Goal: Task Accomplishment & Management: Complete application form

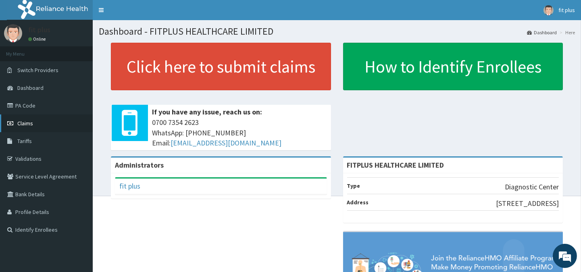
click at [33, 119] on link "Claims" at bounding box center [46, 124] width 93 height 18
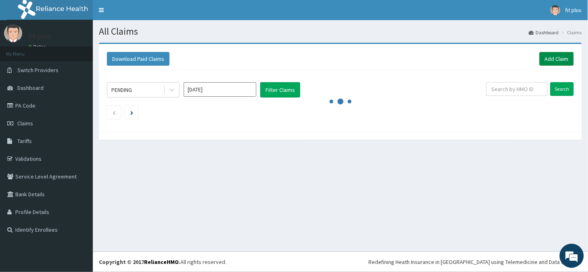
click at [547, 58] on link "Add Claim" at bounding box center [556, 59] width 34 height 14
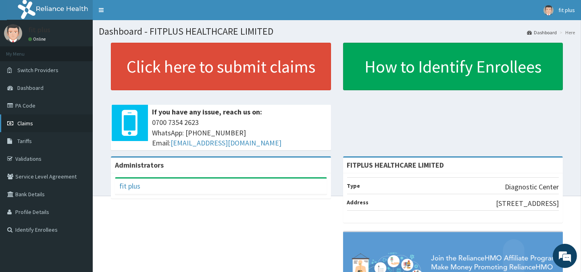
click at [26, 124] on span "Claims" at bounding box center [25, 123] width 16 height 7
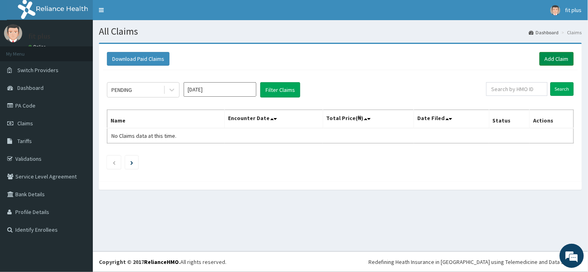
click at [554, 63] on link "Add Claim" at bounding box center [556, 59] width 34 height 14
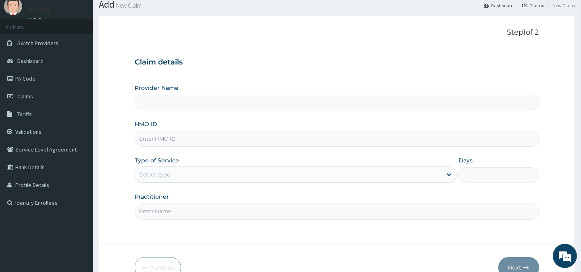
type input "FITPLUS HEALTHCARE LIMITED"
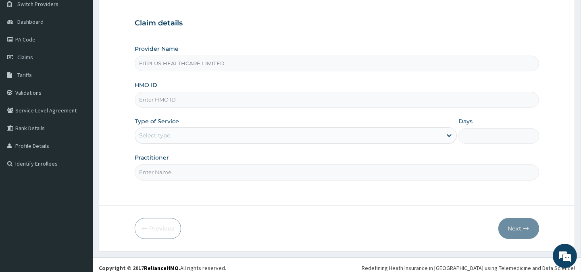
scroll to position [72, 0]
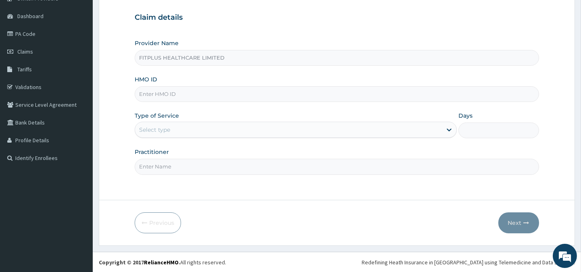
click at [184, 98] on input "HMO ID" at bounding box center [337, 94] width 404 height 16
click at [172, 90] on input "HMO ID" at bounding box center [337, 94] width 404 height 16
type input "ENP/12074/A"
click at [188, 126] on div "Select type" at bounding box center [288, 129] width 307 height 13
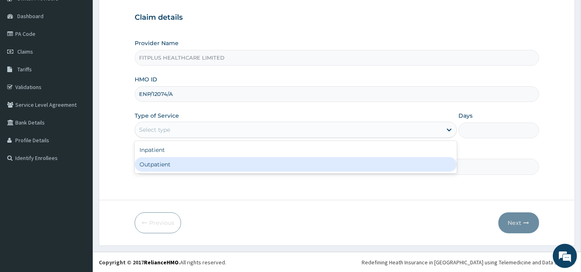
click at [170, 167] on div "Outpatient" at bounding box center [296, 164] width 322 height 15
type input "1"
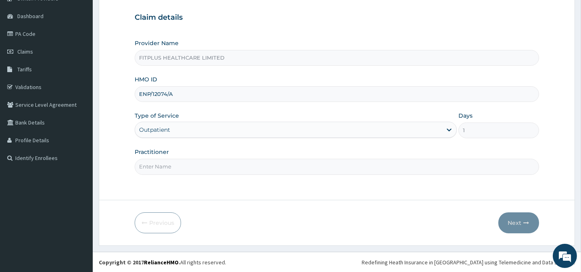
click at [196, 165] on input "Practitioner" at bounding box center [337, 167] width 404 height 16
type input "RELIANCE"
click at [507, 221] on button "Next" at bounding box center [519, 223] width 41 height 21
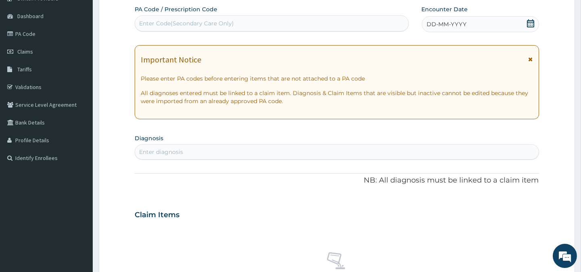
click at [186, 23] on div "Enter Code(Secondary Care Only)" at bounding box center [186, 23] width 95 height 8
type input "PA/6F00A7"
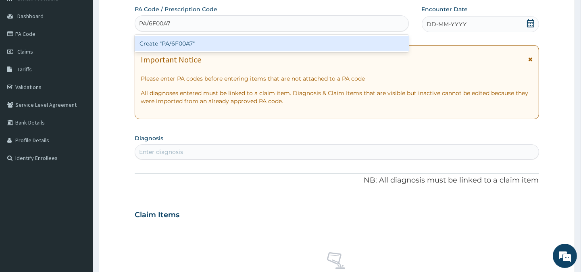
click at [187, 37] on div "Create "PA/6F00A7"" at bounding box center [272, 43] width 274 height 15
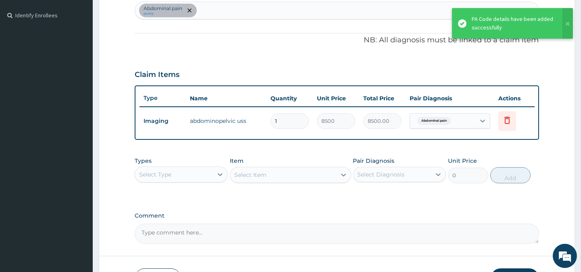
scroll to position [270, 0]
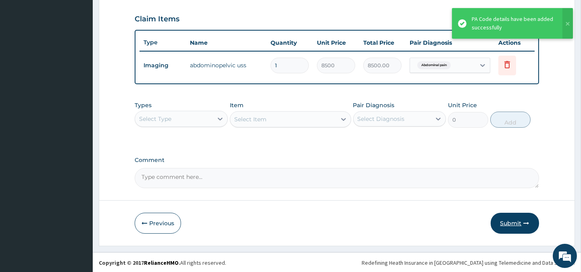
click at [511, 217] on button "Submit" at bounding box center [515, 223] width 48 height 21
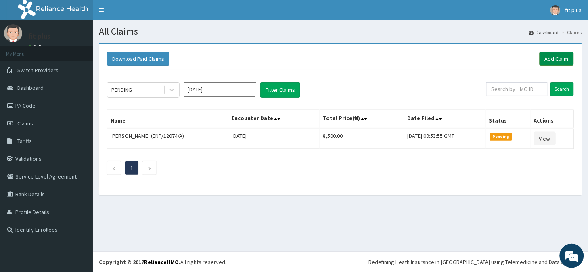
click at [555, 59] on link "Add Claim" at bounding box center [556, 59] width 34 height 14
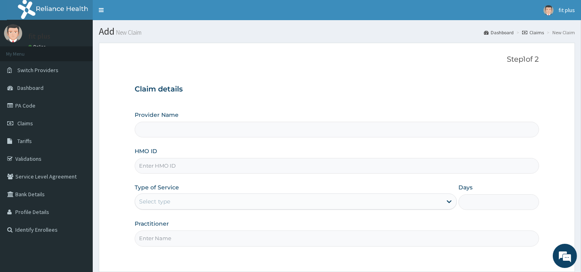
type input "FITPLUS HEALTHCARE LIMITED"
click at [196, 167] on input "HMO ID" at bounding box center [337, 166] width 404 height 16
type input "BTR/10264/A"
click at [178, 198] on div "Select type" at bounding box center [288, 201] width 307 height 13
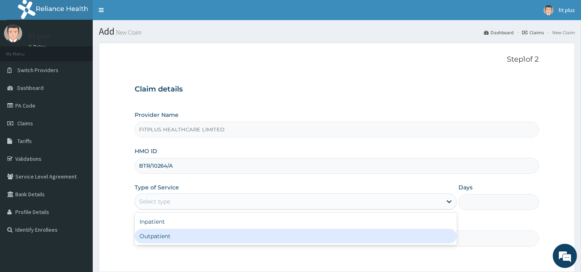
click at [159, 232] on div "Outpatient" at bounding box center [296, 236] width 322 height 15
type input "1"
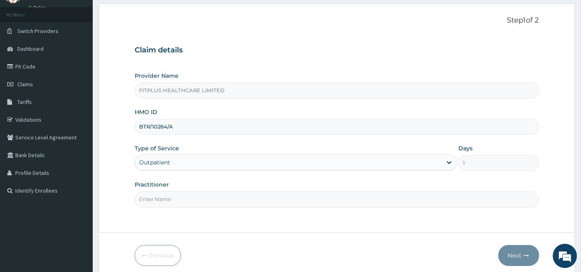
scroll to position [45, 0]
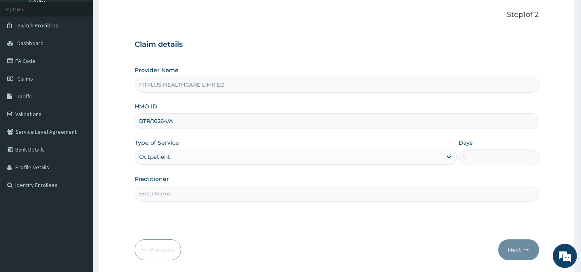
click at [159, 191] on input "Practitioner" at bounding box center [337, 194] width 404 height 16
type input "RELIANCE"
click at [517, 249] on button "Next" at bounding box center [519, 250] width 41 height 21
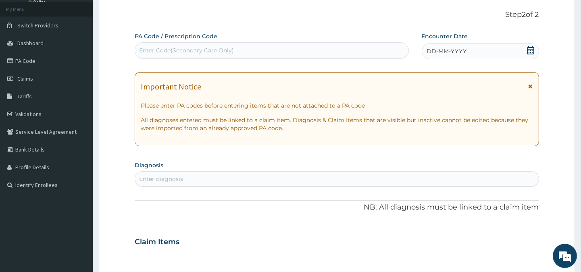
click at [161, 53] on div "Enter Code(Secondary Care Only)" at bounding box center [186, 50] width 95 height 8
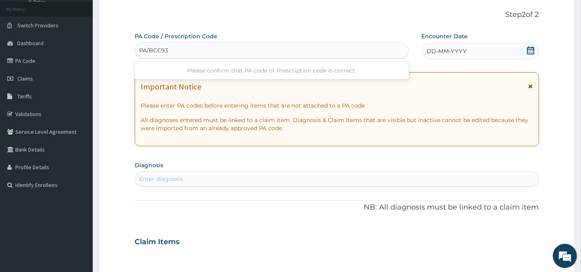
type input "PA/BCC930"
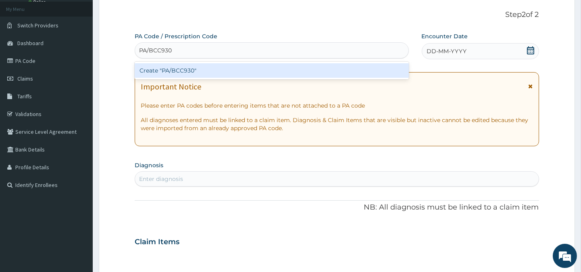
click at [171, 67] on div "Create "PA/BCC930"" at bounding box center [272, 70] width 274 height 15
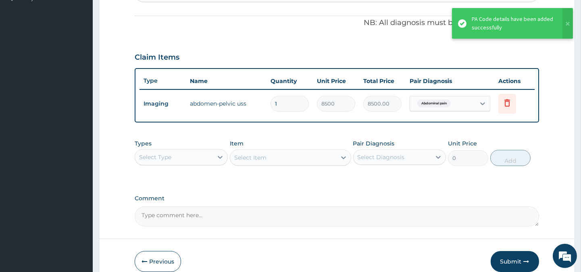
scroll to position [270, 0]
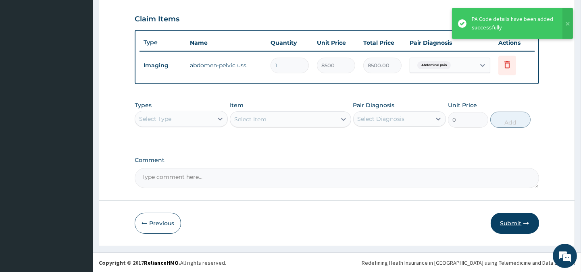
click at [509, 222] on button "Submit" at bounding box center [515, 223] width 48 height 21
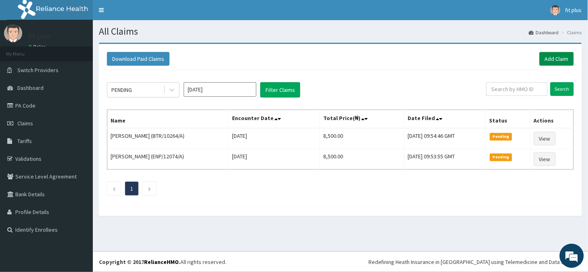
click at [547, 56] on link "Add Claim" at bounding box center [556, 59] width 34 height 14
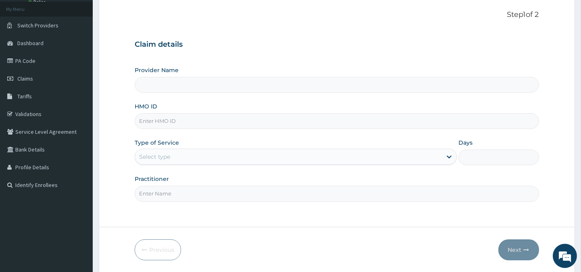
type input "FITPLUS HEALTHCARE LIMITED"
click at [162, 123] on input "HMO ID" at bounding box center [337, 121] width 404 height 16
type input "SBG/10506/C"
click at [210, 154] on div "Select type" at bounding box center [288, 156] width 307 height 13
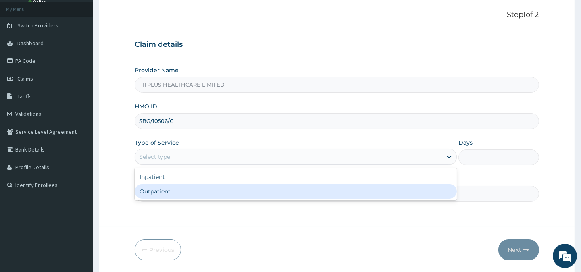
click at [191, 194] on div "Outpatient" at bounding box center [296, 191] width 322 height 15
type input "1"
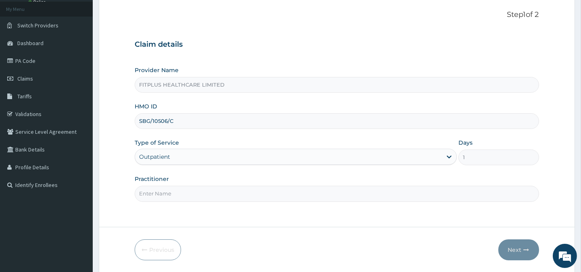
click at [171, 194] on input "Practitioner" at bounding box center [337, 194] width 404 height 16
type input "RELIANCE"
click at [509, 245] on button "Next" at bounding box center [519, 250] width 41 height 21
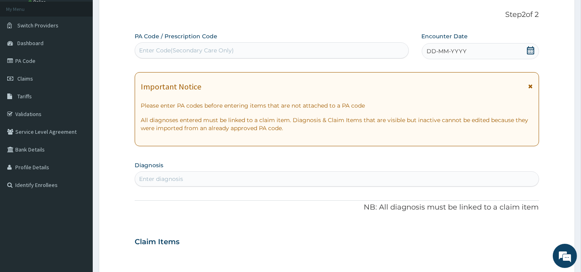
click at [151, 45] on div "Enter Code(Secondary Care Only)" at bounding box center [271, 50] width 273 height 13
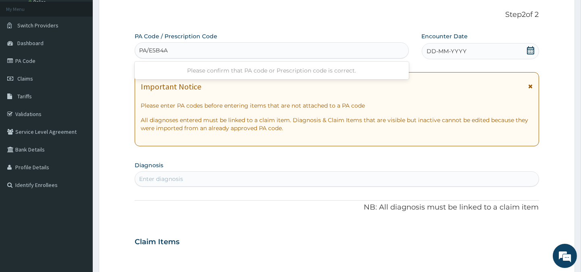
type input "PA/E5B4A1"
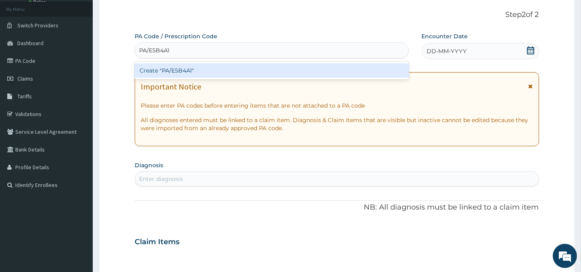
click at [170, 72] on div "Create "PA/E5B4A1"" at bounding box center [272, 70] width 274 height 15
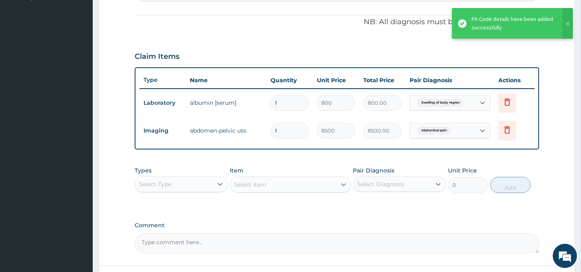
scroll to position [199, 0]
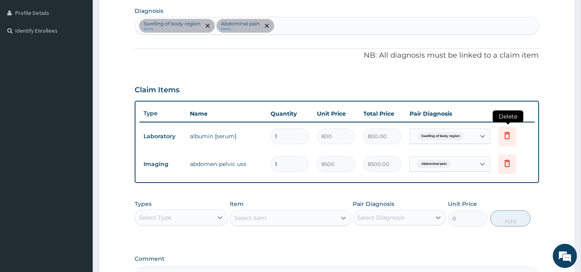
click at [509, 137] on icon at bounding box center [508, 135] width 6 height 7
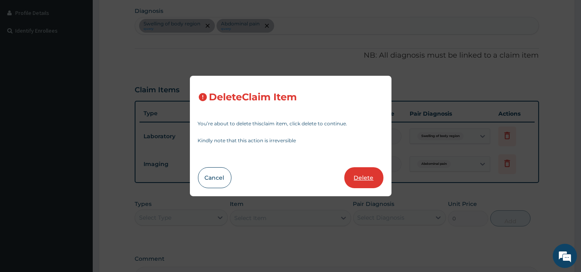
click at [355, 179] on button "Delete" at bounding box center [363, 177] width 39 height 21
type input "8500"
type input "8500.00"
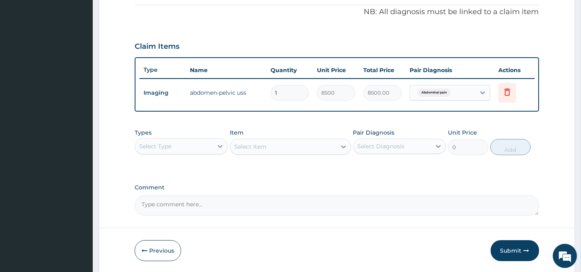
scroll to position [270, 0]
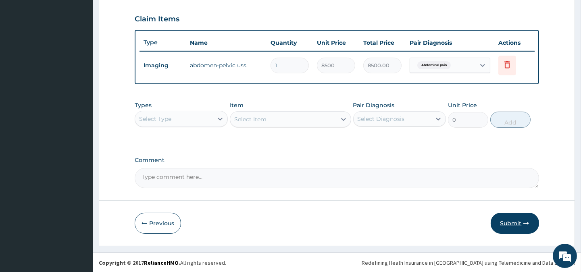
click at [524, 222] on icon "button" at bounding box center [527, 224] width 6 height 6
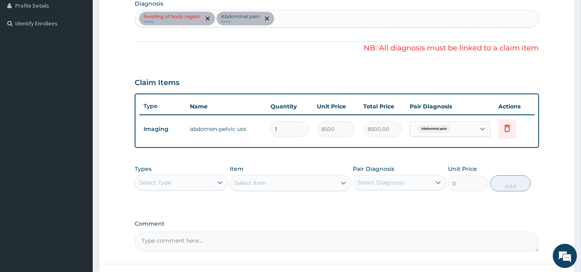
scroll to position [225, 0]
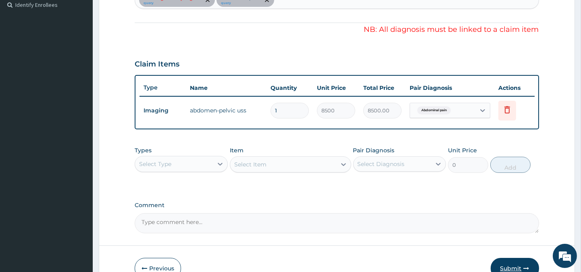
click at [511, 263] on button "Submit" at bounding box center [515, 268] width 48 height 21
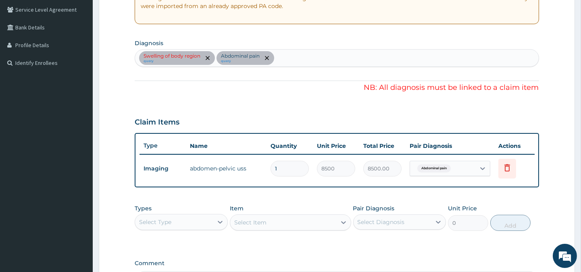
scroll to position [269, 0]
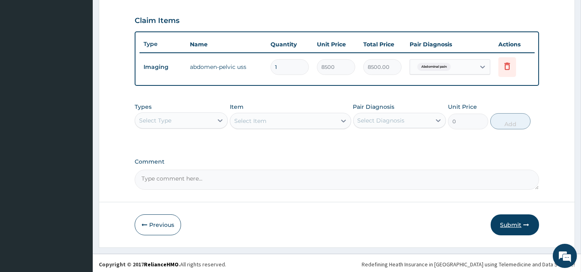
click at [509, 228] on button "Submit" at bounding box center [515, 225] width 48 height 21
click at [510, 219] on button "Submit" at bounding box center [515, 225] width 48 height 21
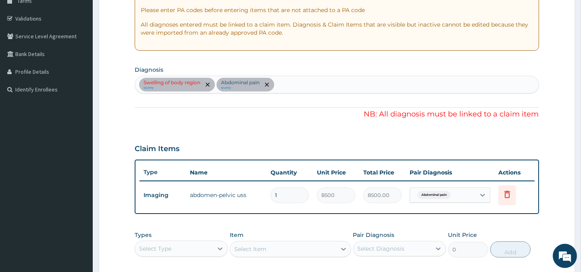
scroll to position [90, 0]
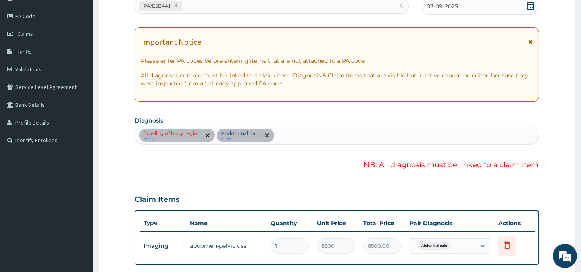
click at [207, 136] on icon "remove selection option" at bounding box center [208, 136] width 4 height 4
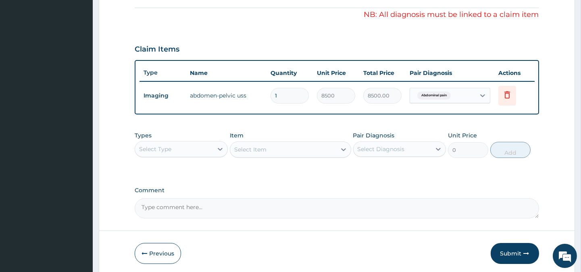
scroll to position [270, 0]
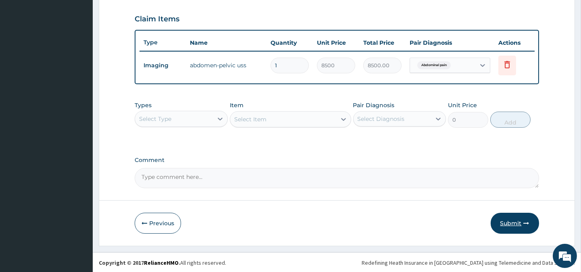
click at [508, 215] on button "Submit" at bounding box center [515, 223] width 48 height 21
click at [529, 223] on icon "button" at bounding box center [527, 224] width 6 height 6
click at [513, 220] on button "Submit" at bounding box center [515, 223] width 48 height 21
click at [518, 226] on button "Submit" at bounding box center [515, 223] width 48 height 21
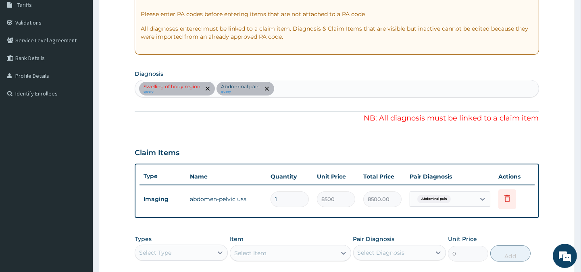
scroll to position [136, 0]
click at [268, 89] on icon "remove selection option" at bounding box center [267, 90] width 4 height 4
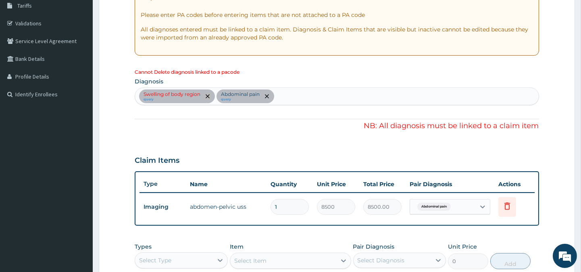
click at [207, 98] on icon "remove selection option" at bounding box center [208, 96] width 4 height 4
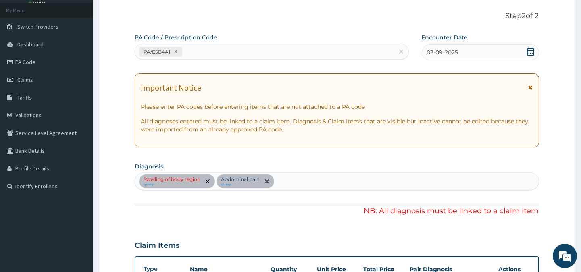
scroll to position [0, 0]
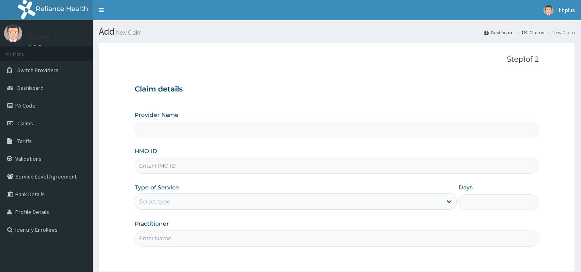
type input "FITPLUS HEALTHCARE LIMITED"
click at [172, 165] on input "HMO ID" at bounding box center [337, 166] width 404 height 16
type input "SBG/10506/C"
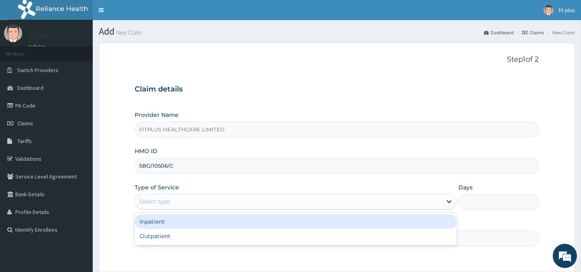
click at [180, 196] on div "Select type" at bounding box center [288, 201] width 307 height 13
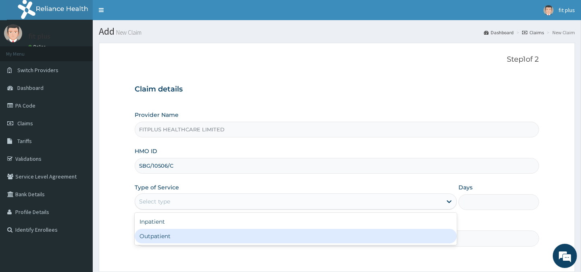
click at [169, 236] on div "Outpatient" at bounding box center [296, 236] width 322 height 15
type input "1"
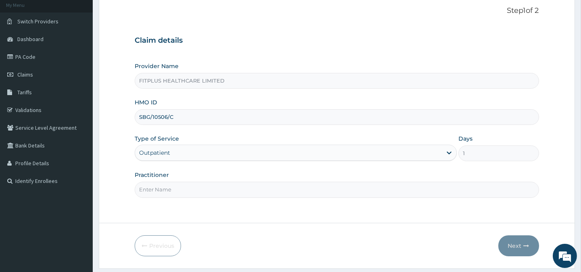
scroll to position [72, 0]
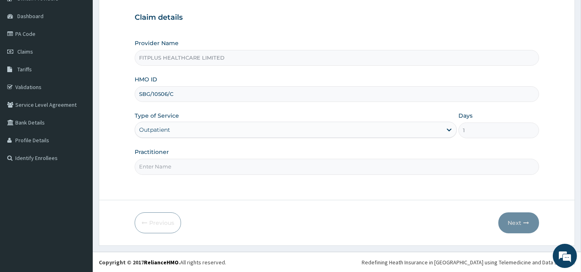
click at [192, 166] on input "Practitioner" at bounding box center [337, 167] width 404 height 16
type input "RELIANCE"
click at [518, 221] on button "Next" at bounding box center [519, 223] width 41 height 21
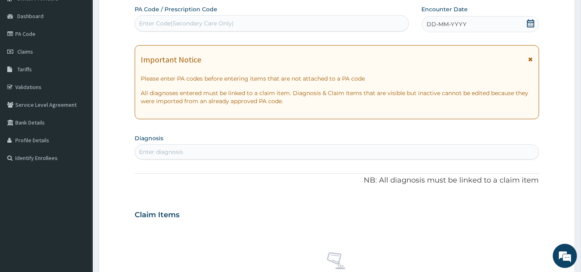
click at [207, 22] on div "Enter Code(Secondary Care Only)" at bounding box center [186, 23] width 95 height 8
type input "PA/E5B4A1"
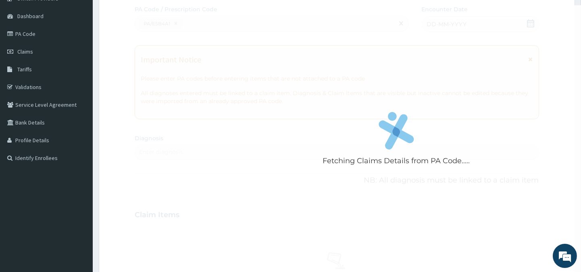
scroll to position [227, 0]
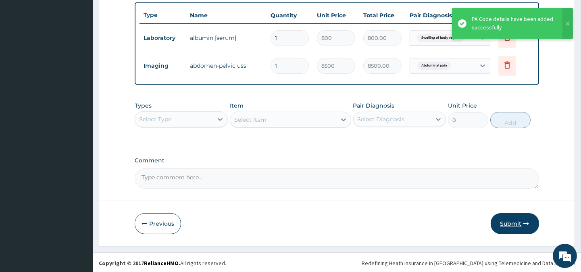
click at [505, 219] on button "Submit" at bounding box center [515, 223] width 48 height 21
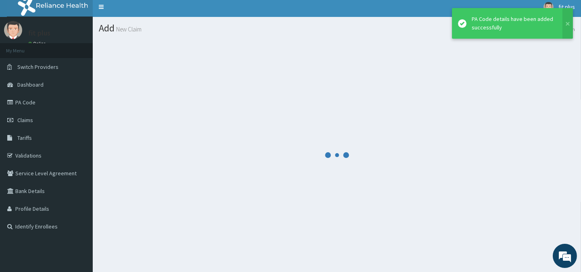
scroll to position [0, 0]
